Goal: Task Accomplishment & Management: Use online tool/utility

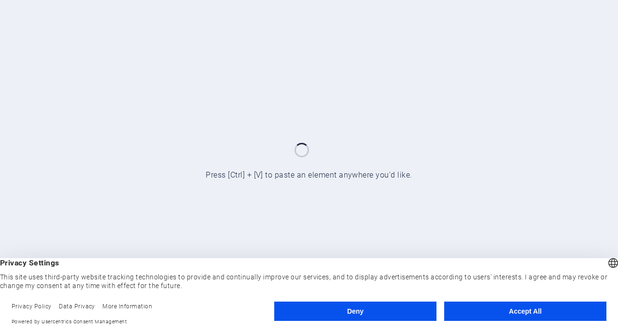
click at [517, 310] on button "Accept All" at bounding box center [525, 311] width 162 height 19
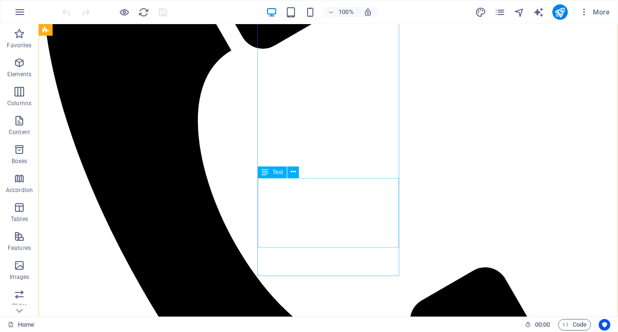
scroll to position [200, 0]
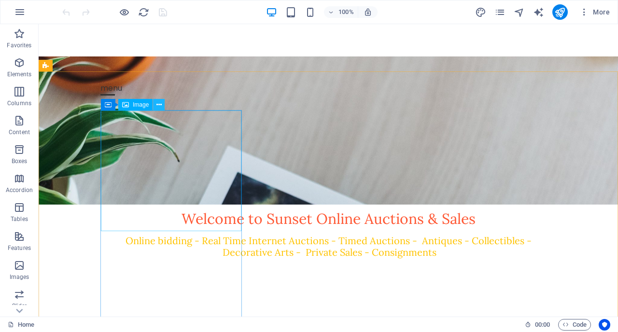
click at [159, 105] on icon at bounding box center [158, 105] width 5 height 10
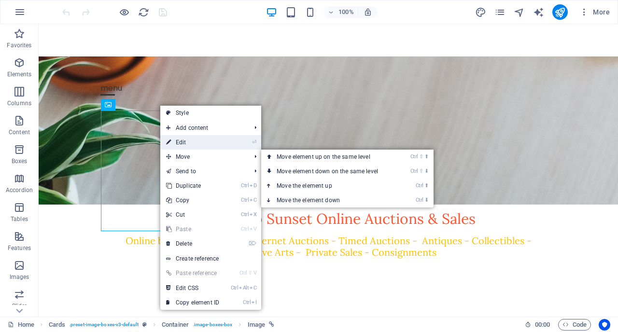
click at [189, 139] on link "⏎ Edit" at bounding box center [192, 142] width 65 height 14
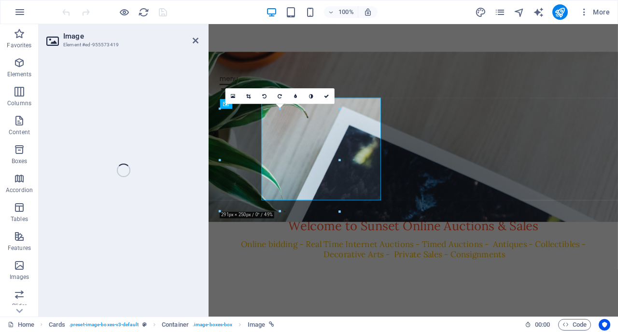
select select "vw"
select select "px"
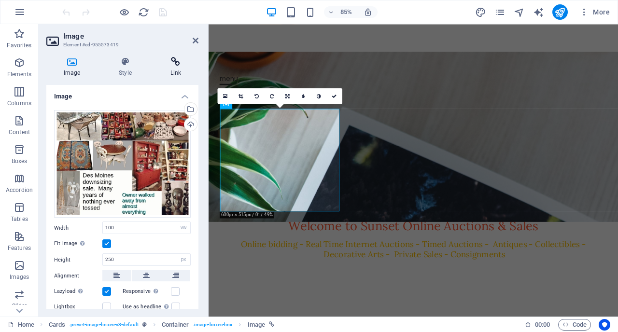
click at [172, 59] on icon at bounding box center [175, 62] width 45 height 10
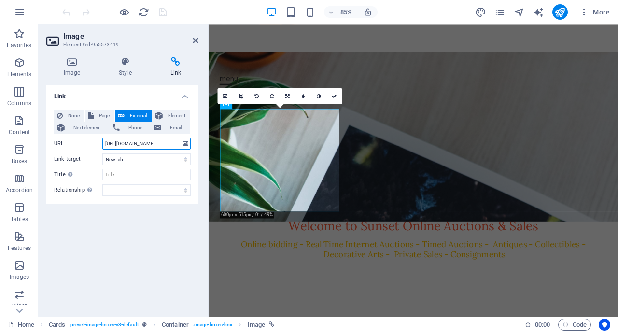
click at [143, 148] on input "[URL][DOMAIN_NAME]" at bounding box center [146, 144] width 88 height 12
paste input "8257.html"
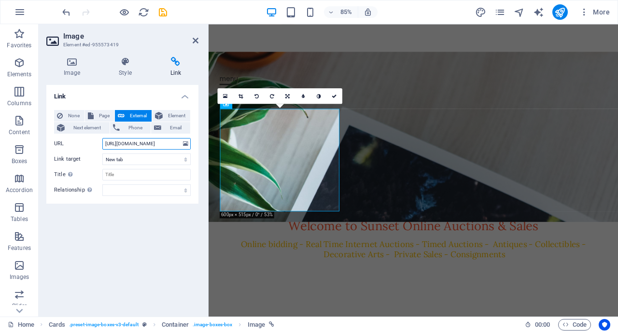
type input "[URL][DOMAIN_NAME]"
click at [189, 39] on h2 "Image" at bounding box center [130, 36] width 135 height 9
click at [195, 40] on icon at bounding box center [196, 41] width 6 height 8
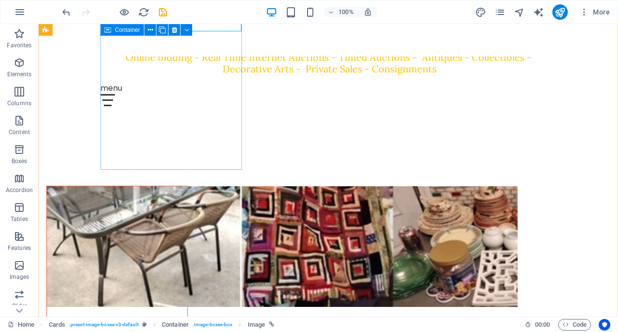
scroll to position [400, 0]
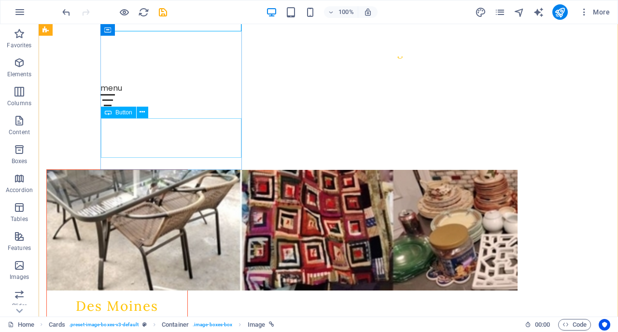
click at [139, 111] on button at bounding box center [143, 113] width 12 height 12
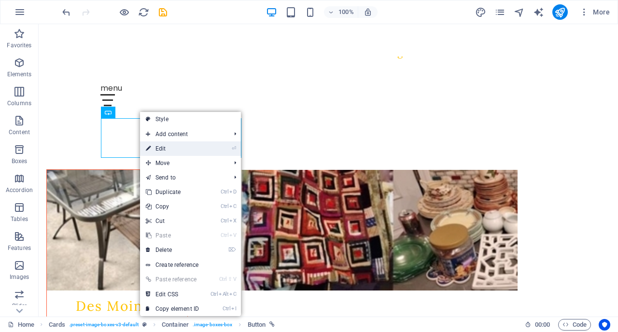
click at [160, 149] on link "⏎ Edit" at bounding box center [172, 148] width 65 height 14
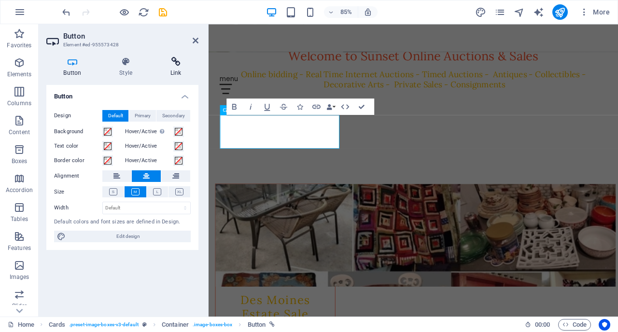
click at [182, 61] on icon at bounding box center [175, 62] width 45 height 10
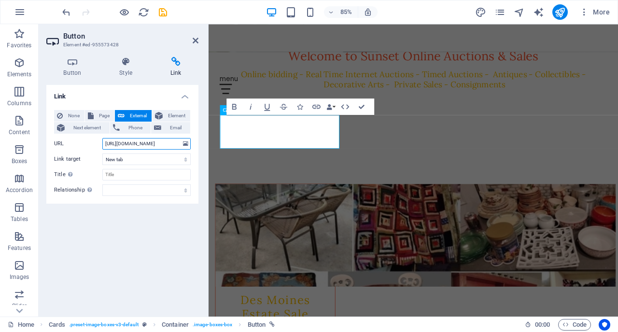
click at [145, 148] on input "[URL][DOMAIN_NAME]" at bounding box center [146, 144] width 88 height 12
paste input "8257.html"
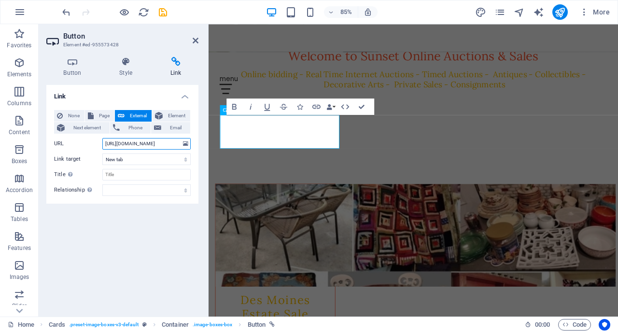
scroll to position [0, 42]
type input "[URL][DOMAIN_NAME]"
click at [194, 37] on header "Button Element #ed-955573428" at bounding box center [122, 36] width 152 height 25
click at [196, 38] on icon at bounding box center [196, 41] width 6 height 8
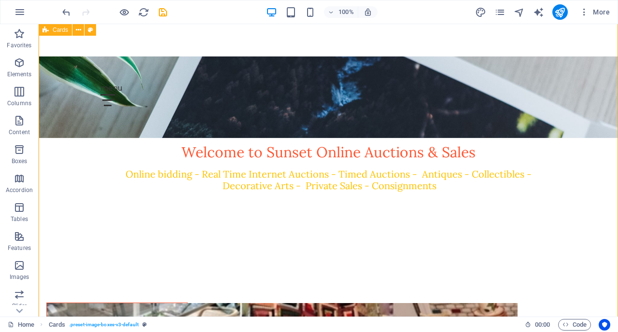
scroll to position [0, 0]
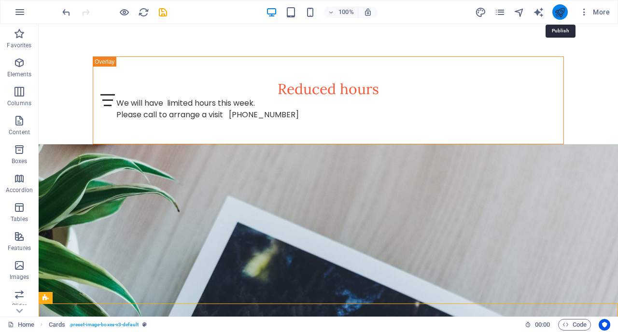
click at [565, 14] on icon "publish" at bounding box center [559, 12] width 11 height 11
